Goal: Task Accomplishment & Management: Manage account settings

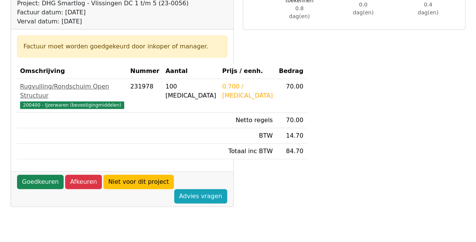
scroll to position [151, 0]
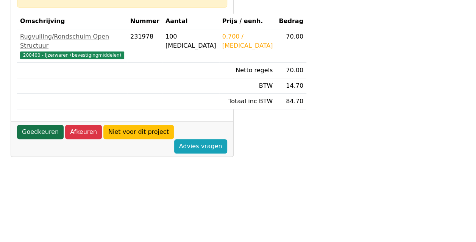
click at [39, 139] on link "Goedkeuren" at bounding box center [40, 132] width 47 height 14
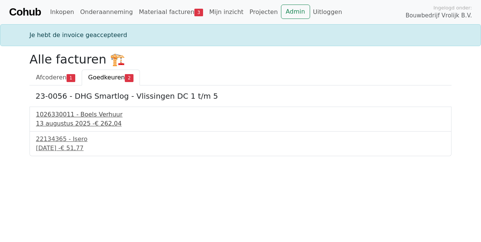
click at [90, 117] on div "1026330011 - Boels Verhuur" at bounding box center [241, 114] width 410 height 9
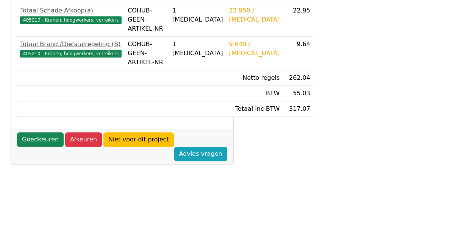
scroll to position [265, 0]
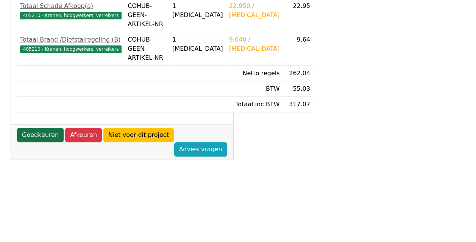
click at [42, 142] on link "Goedkeuren" at bounding box center [40, 135] width 47 height 14
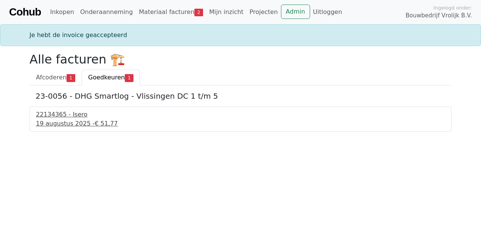
click at [70, 127] on div "19 augustus 2025 - € 51,77" at bounding box center [241, 123] width 410 height 9
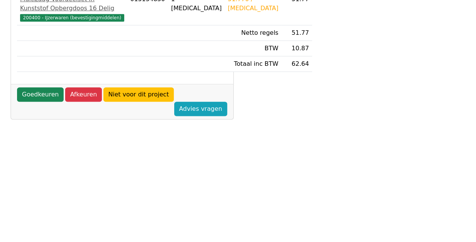
scroll to position [189, 0]
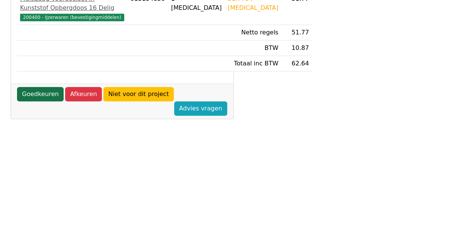
click at [39, 101] on link "Goedkeuren" at bounding box center [40, 94] width 47 height 14
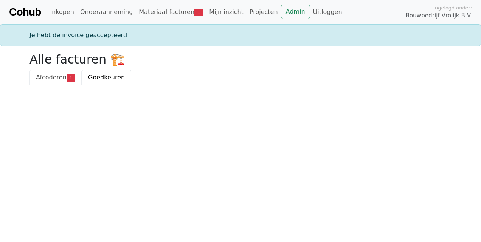
click at [42, 76] on span "Afcoderen" at bounding box center [51, 77] width 31 height 7
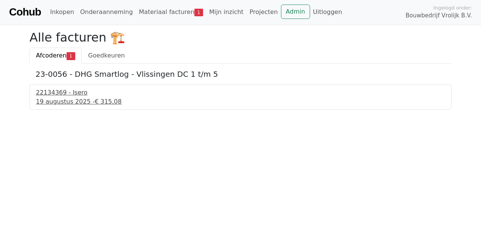
click at [59, 96] on div "22134369 - Isero" at bounding box center [241, 92] width 410 height 9
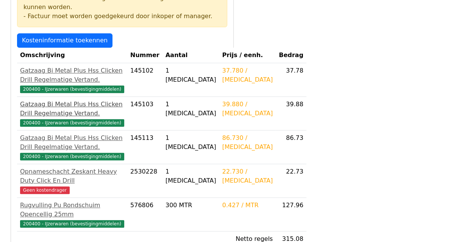
scroll to position [189, 0]
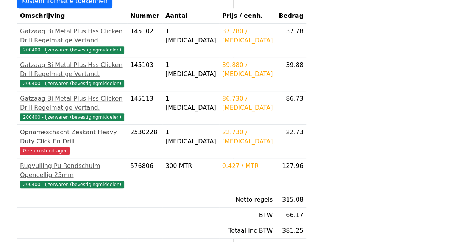
click at [51, 155] on span "Geen kostendrager" at bounding box center [45, 151] width 50 height 8
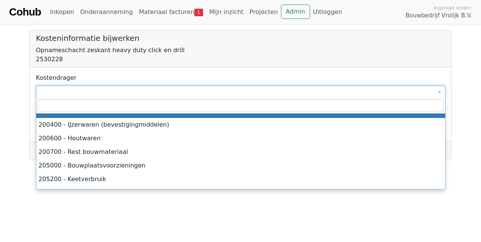
drag, startPoint x: 408, startPoint y: 86, endPoint x: 404, endPoint y: 88, distance: 4.1
click at [407, 86] on span at bounding box center [241, 92] width 410 height 13
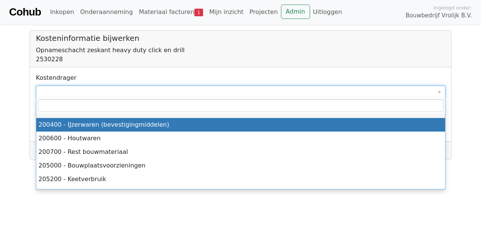
select select "****"
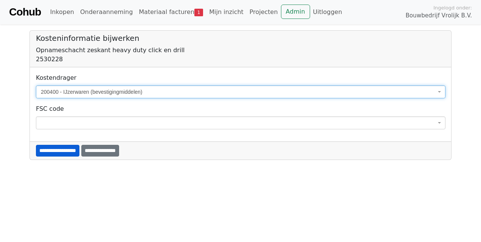
click at [78, 151] on input "**********" at bounding box center [58, 151] width 44 height 12
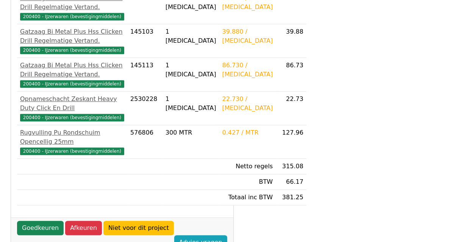
scroll to position [303, 0]
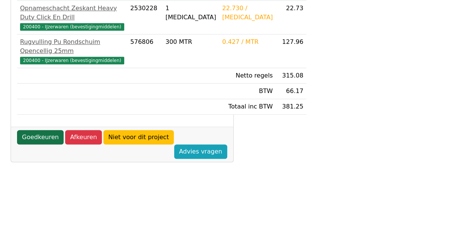
click at [47, 145] on link "Goedkeuren" at bounding box center [40, 137] width 47 height 14
